Goal: Check status

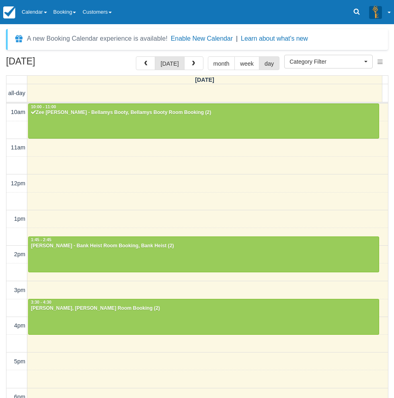
select select
click at [36, 15] on link "Calendar" at bounding box center [35, 12] width 32 height 24
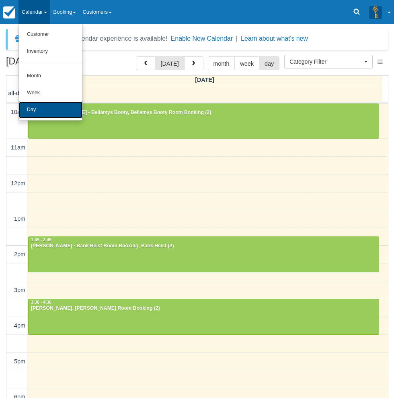
click at [47, 109] on link "Day" at bounding box center [51, 109] width 64 height 17
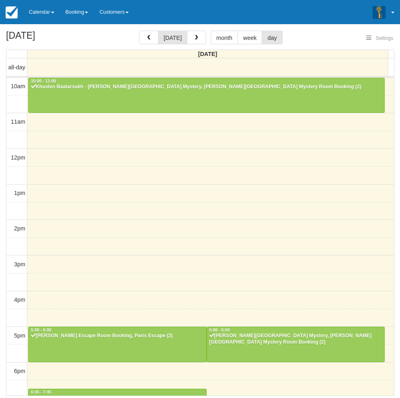
select select
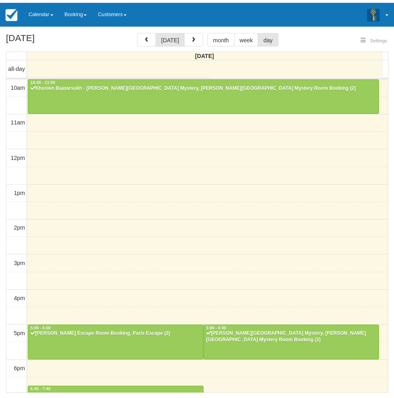
scroll to position [127, 0]
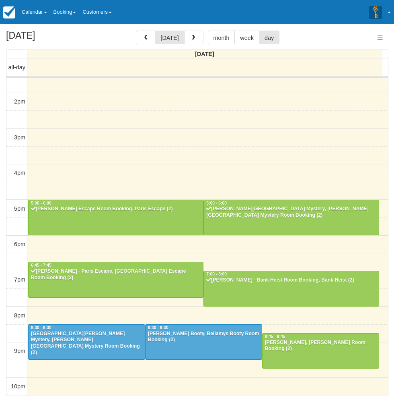
select select
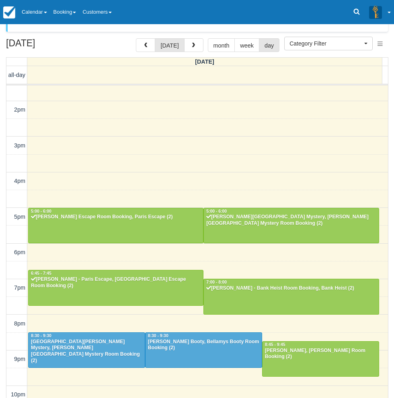
scroll to position [26, 0]
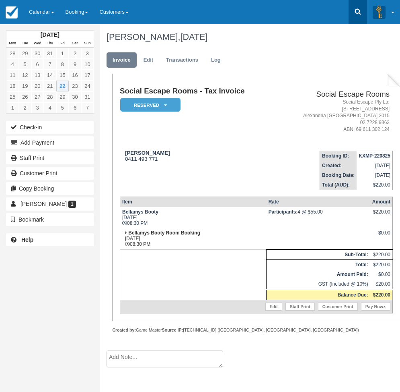
click at [353, 12] on link at bounding box center [358, 12] width 19 height 24
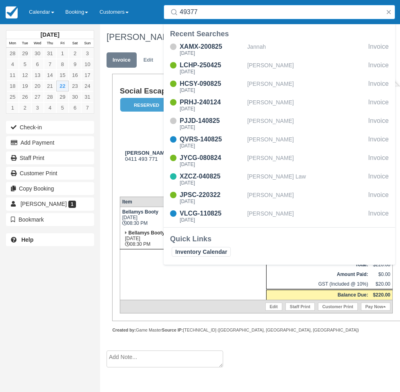
type input "493771"
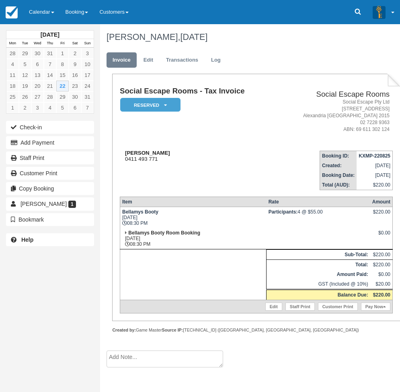
click at [193, 160] on div "John 0411 493 771" at bounding box center [198, 156] width 157 height 12
drag, startPoint x: 34, startPoint y: 274, endPoint x: 29, endPoint y: 223, distance: 51.8
click at [34, 274] on div "August 2025 Mon Tue Wed Thu Fri Sat Sun 28 29 30 31 1 2 3 4 5 6 7 8 9 10 11 12 …" at bounding box center [50, 196] width 100 height 392
